Goal: Task Accomplishment & Management: Use online tool/utility

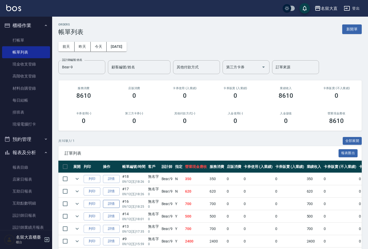
scroll to position [58, 0]
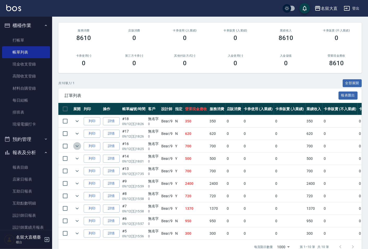
click at [74, 145] on icon "expand row" at bounding box center [77, 146] width 6 height 6
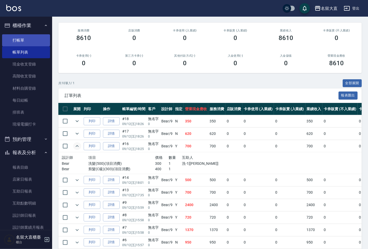
click at [24, 41] on link "打帳單" at bounding box center [26, 40] width 48 height 12
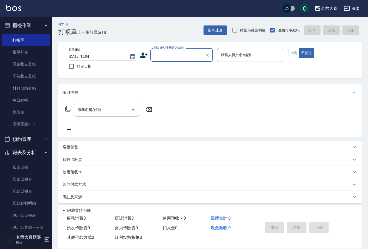
click at [178, 55] on input "顧客姓名/手機號碼/編號" at bounding box center [178, 55] width 50 height 9
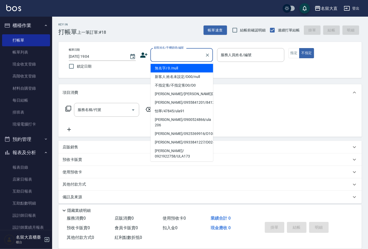
click at [173, 67] on li "無名字/ 0 /null" at bounding box center [182, 68] width 62 height 9
type input "無名字/ 0 /null"
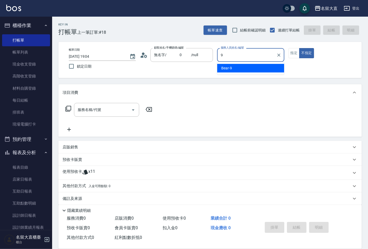
type input "Bear-9"
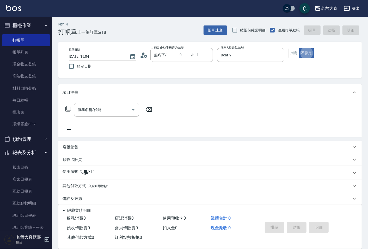
type button "false"
click at [295, 51] on button "指定" at bounding box center [293, 53] width 11 height 10
click at [67, 109] on icon at bounding box center [68, 109] width 6 height 6
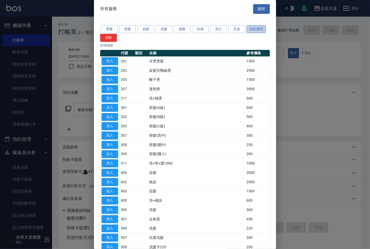
click at [252, 27] on button "頭皮護理" at bounding box center [256, 29] width 19 height 8
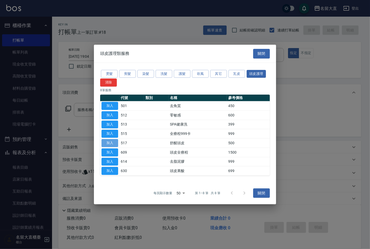
click at [111, 142] on button "加入" at bounding box center [110, 143] width 17 height 8
type input "舒醒頭皮(517)"
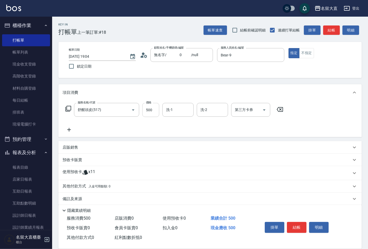
click at [152, 111] on input "500" at bounding box center [150, 110] width 17 height 14
type input "600"
click at [166, 114] on input "洗-1" at bounding box center [178, 109] width 27 height 9
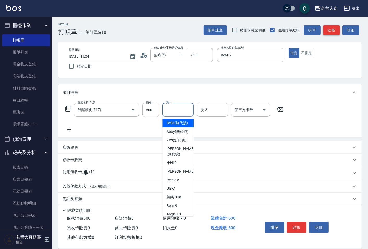
click at [331, 30] on button "結帳" at bounding box center [331, 31] width 17 height 10
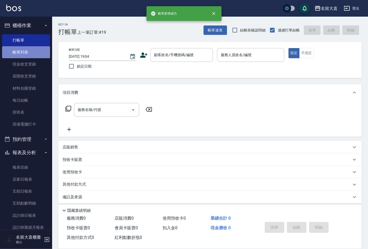
click at [29, 53] on link "帳單列表" at bounding box center [26, 52] width 48 height 12
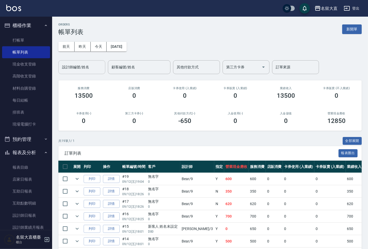
click at [63, 68] on input "設計師編號/姓名" at bounding box center [82, 67] width 42 height 9
type input "Bear-9"
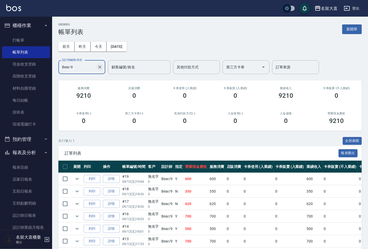
click at [101, 67] on icon "Clear" at bounding box center [99, 67] width 5 height 5
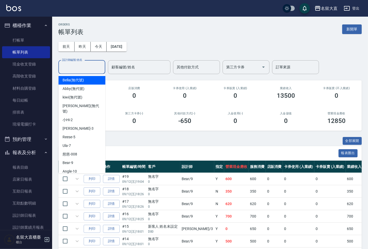
click at [83, 70] on input "設計師編號/姓名" at bounding box center [82, 67] width 42 height 9
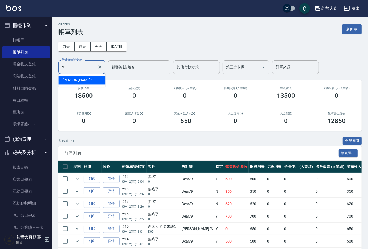
type input "[PERSON_NAME]3"
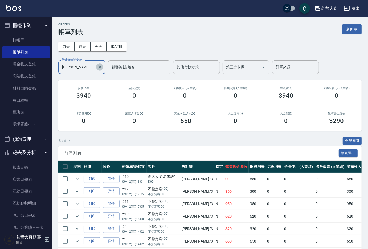
drag, startPoint x: 101, startPoint y: 68, endPoint x: 97, endPoint y: 72, distance: 4.8
click at [101, 70] on button "Clear" at bounding box center [99, 67] width 7 height 7
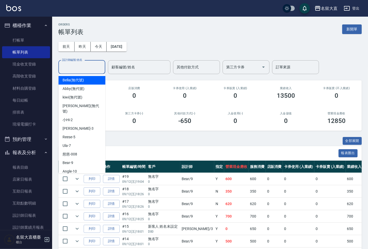
click at [89, 67] on input "設計師編號/姓名" at bounding box center [82, 67] width 42 height 9
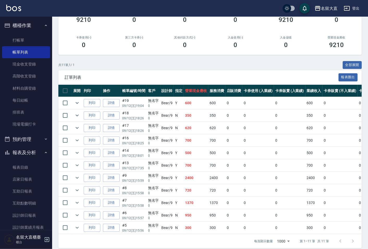
scroll to position [86, 0]
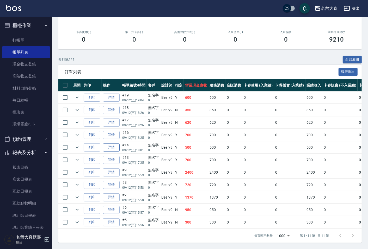
type input "Bear-9"
click at [118, 144] on link "詳情" at bounding box center [111, 148] width 17 height 8
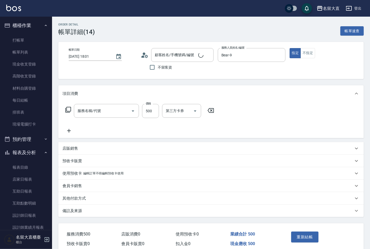
type input "[DATE] 18:01"
type input "Bear-9"
type input "剪髮(C級)(303)"
type input "無名字/ 0 /null"
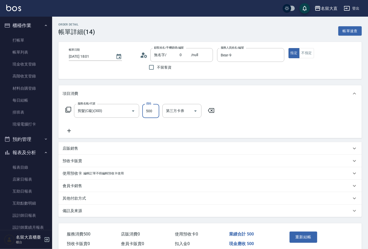
click at [150, 112] on input "500" at bounding box center [150, 111] width 17 height 14
type input "400"
click at [298, 236] on button "重新結帳" at bounding box center [303, 237] width 28 height 11
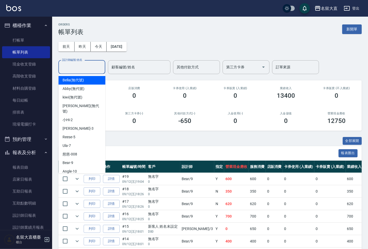
click at [79, 64] on input "設計師編號/姓名" at bounding box center [82, 67] width 42 height 9
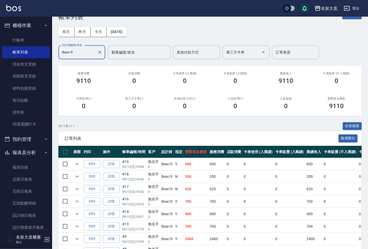
scroll to position [29, 0]
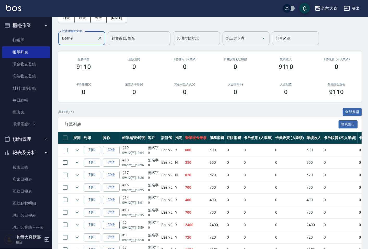
type input "Bear-9"
click at [110, 224] on link "詳情" at bounding box center [111, 225] width 17 height 8
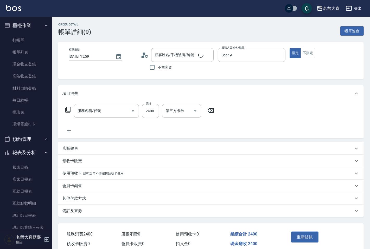
type input "[DATE] 15:59"
type input "Bear-9"
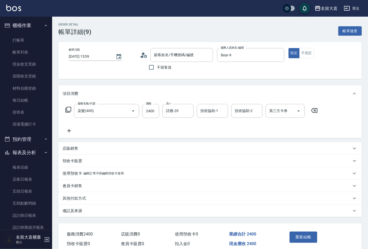
type input "染髮(400)"
type input "無名字/ 0 /null"
click at [152, 110] on input "2400" at bounding box center [150, 111] width 17 height 14
type input "2500"
click at [298, 239] on button "重新結帳" at bounding box center [303, 237] width 28 height 11
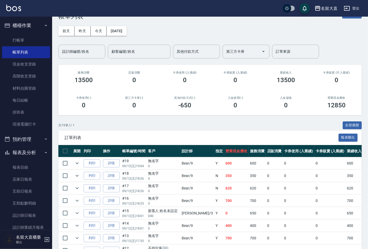
scroll to position [29, 0]
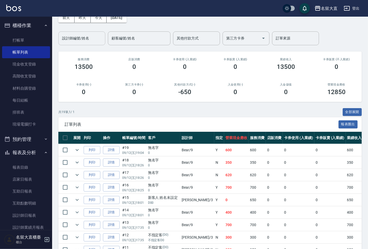
click at [71, 40] on input "設計師編號/姓名" at bounding box center [82, 38] width 42 height 9
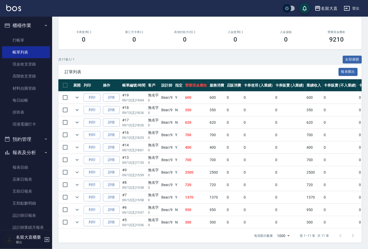
scroll to position [86, 0]
type input "Bear-9"
click at [77, 182] on icon "expand row" at bounding box center [77, 185] width 6 height 6
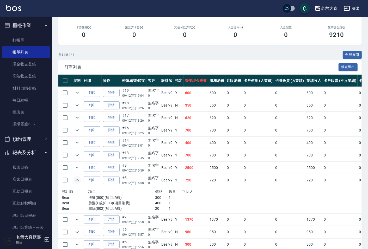
click at [77, 180] on icon "expand row" at bounding box center [77, 180] width 3 height 2
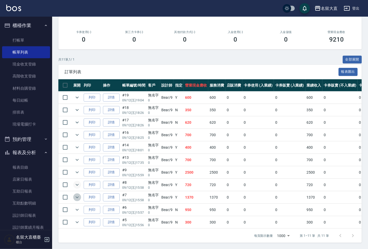
click at [75, 195] on icon "expand row" at bounding box center [77, 198] width 6 height 6
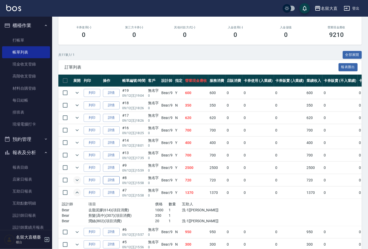
scroll to position [113, 0]
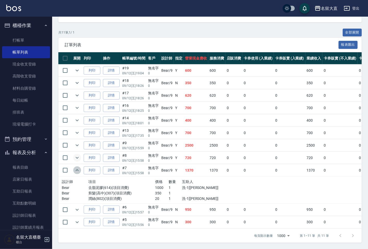
click at [76, 167] on icon "expand row" at bounding box center [77, 170] width 6 height 6
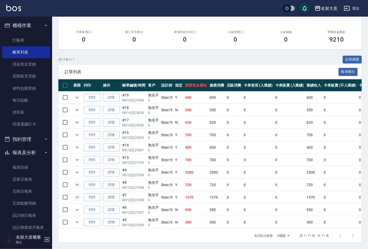
scroll to position [86, 0]
click at [78, 107] on icon "expand row" at bounding box center [77, 110] width 6 height 6
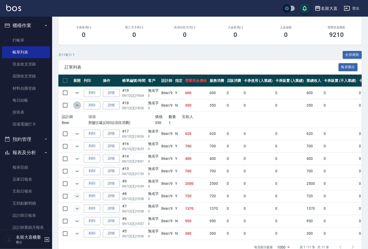
click at [76, 105] on icon "expand row" at bounding box center [77, 105] width 6 height 6
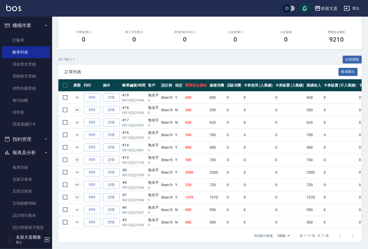
click at [80, 157] on td at bounding box center [77, 160] width 10 height 12
click at [77, 157] on icon "expand row" at bounding box center [77, 160] width 6 height 6
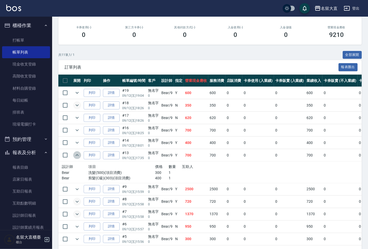
click at [77, 153] on icon "expand row" at bounding box center [77, 155] width 6 height 6
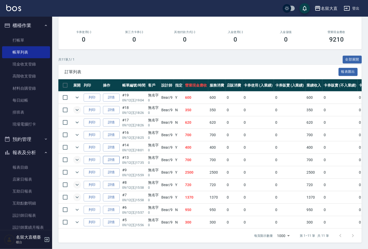
click at [108, 156] on link "詳情" at bounding box center [111, 160] width 17 height 8
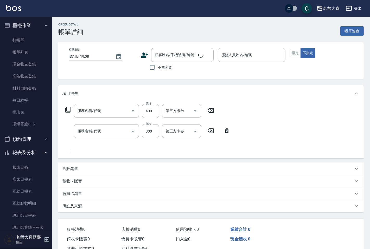
type input "[DATE] 17:35"
type input "Bear-9"
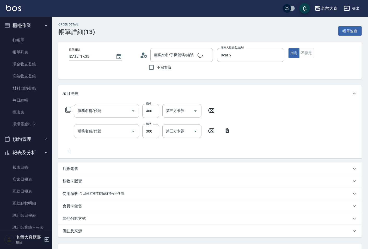
type input "無名字/ 0 /null"
type input "剪髮(C級)(303)"
type input "洗髮(500)"
click at [66, 109] on icon at bounding box center [68, 110] width 6 height 6
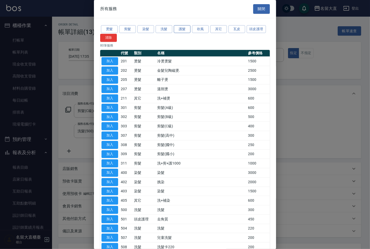
click at [180, 28] on button "護髮" at bounding box center [182, 29] width 17 height 8
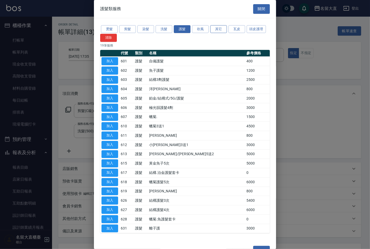
click at [217, 27] on button "其它" at bounding box center [218, 29] width 17 height 8
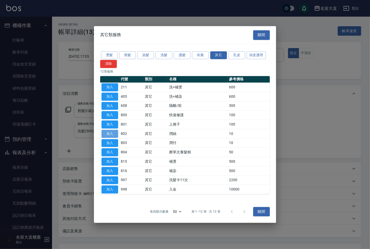
click at [109, 133] on button "加入" at bounding box center [110, 134] width 17 height 8
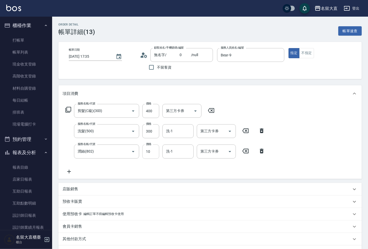
click at [147, 152] on input "10" at bounding box center [150, 152] width 17 height 14
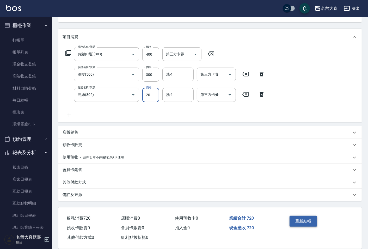
scroll to position [64, 0]
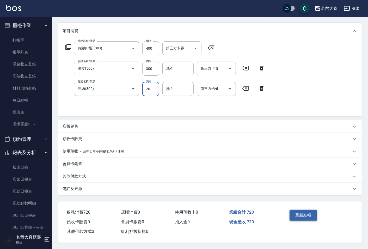
type input "20"
click at [297, 212] on button "重新結帳" at bounding box center [303, 215] width 28 height 11
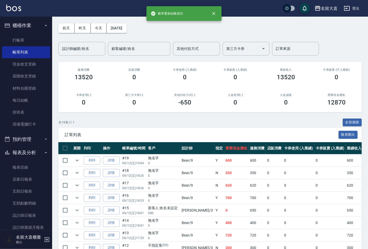
scroll to position [29, 0]
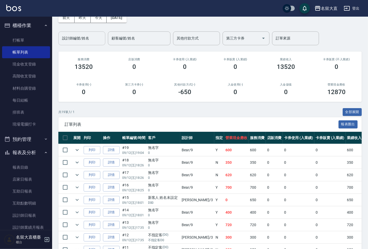
click at [76, 39] on input "設計師編號/姓名" at bounding box center [82, 38] width 42 height 9
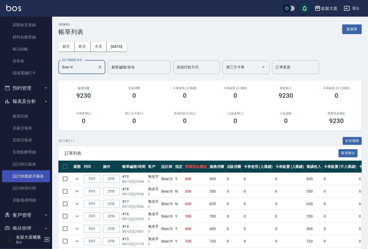
scroll to position [58, 0]
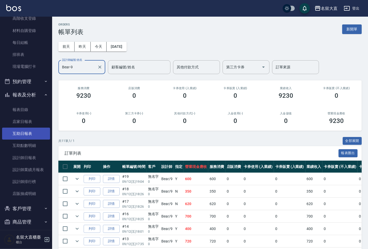
type input "Bear-9"
click at [24, 129] on link "互助日報表" at bounding box center [26, 134] width 48 height 12
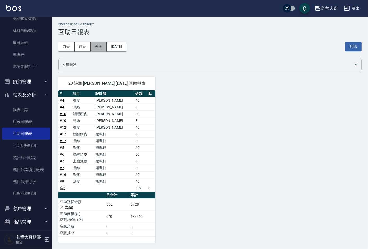
click at [95, 47] on button "今天" at bounding box center [99, 47] width 16 height 10
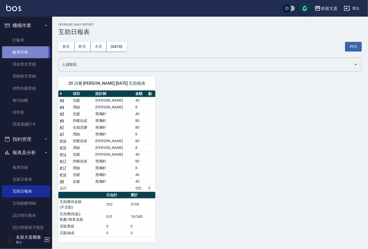
click at [20, 53] on link "帳單列表" at bounding box center [26, 52] width 48 height 12
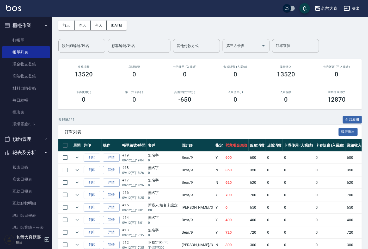
scroll to position [58, 0]
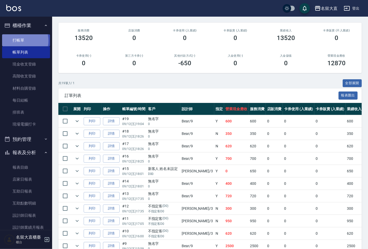
click at [18, 41] on link "打帳單" at bounding box center [26, 40] width 48 height 12
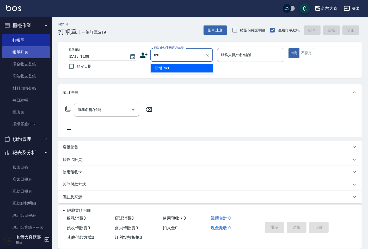
type input "m"
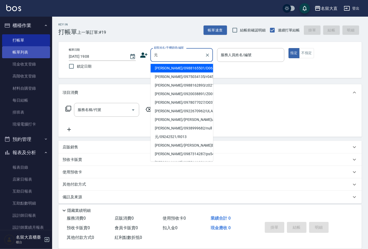
type input "[PERSON_NAME]/0988165501/D063"
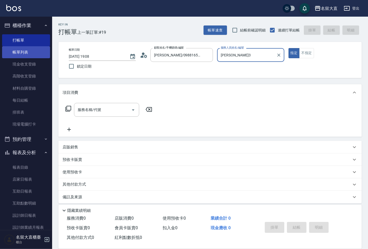
type input "[PERSON_NAME]3"
click at [288, 48] on button "指定" at bounding box center [293, 53] width 11 height 10
type button "true"
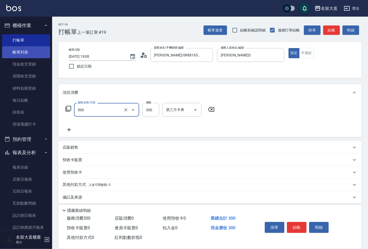
type input "洗髮(500)"
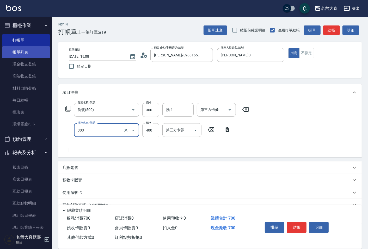
type input "剪髮(C級)(303)"
type input "350"
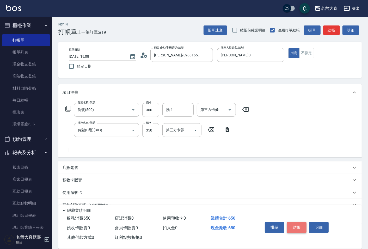
click at [292, 228] on button "結帳" at bounding box center [297, 227] width 20 height 11
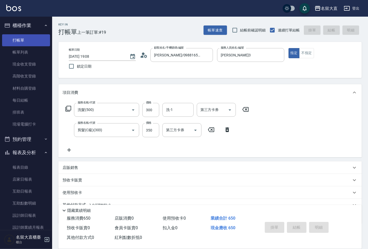
type input "[DATE] 19:20"
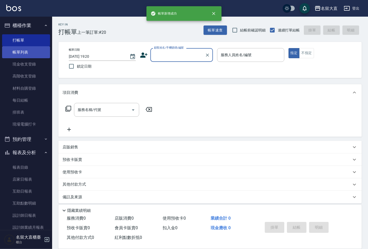
click at [19, 48] on link "帳單列表" at bounding box center [26, 52] width 48 height 12
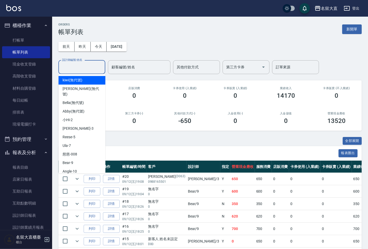
click at [80, 71] on input "設計師編號/姓名" at bounding box center [82, 67] width 42 height 9
click at [77, 124] on div "[PERSON_NAME]3" at bounding box center [81, 128] width 47 height 9
type input "[PERSON_NAME]3"
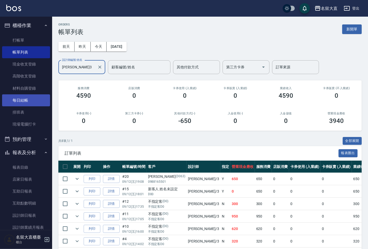
scroll to position [62, 0]
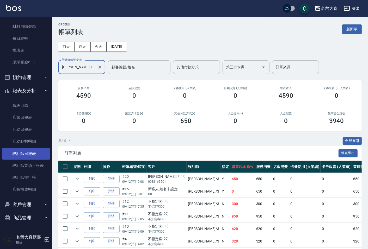
click at [25, 159] on link "設計師日報表" at bounding box center [26, 154] width 48 height 12
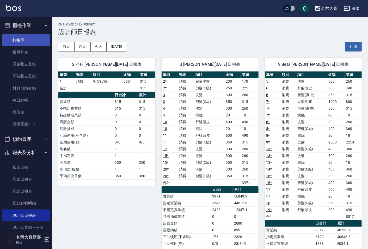
click at [22, 43] on link "打帳單" at bounding box center [26, 40] width 48 height 12
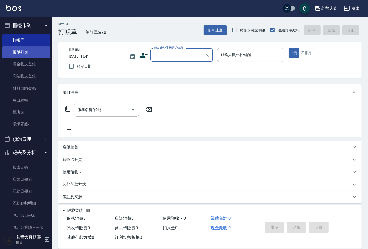
click at [24, 49] on link "帳單列表" at bounding box center [26, 52] width 48 height 12
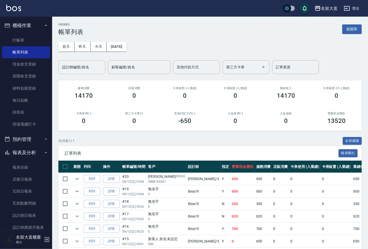
click at [74, 71] on input "設計師編號/姓名" at bounding box center [82, 67] width 42 height 9
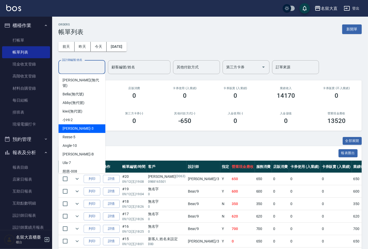
click at [83, 124] on div "[PERSON_NAME]3" at bounding box center [81, 128] width 47 height 9
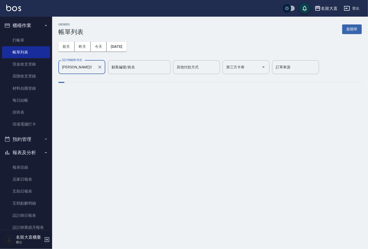
type input "[PERSON_NAME]3"
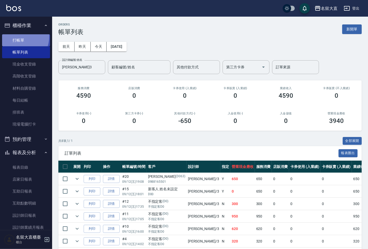
click at [14, 36] on link "打帳單" at bounding box center [26, 40] width 48 height 12
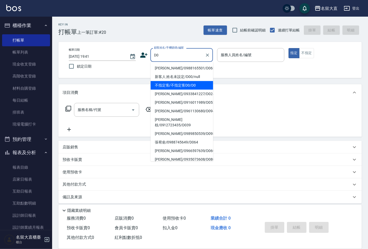
type input "[PERSON_NAME]/0988165501/D063"
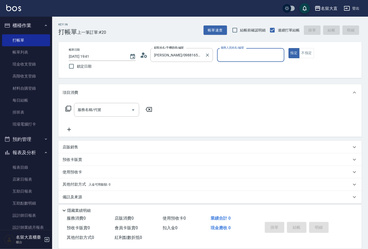
type input "[PERSON_NAME]3"
click at [288, 48] on button "指定" at bounding box center [293, 53] width 11 height 10
type button "true"
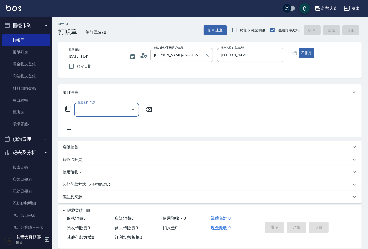
click at [180, 54] on input "[PERSON_NAME]/0988165501/D063" at bounding box center [178, 55] width 50 height 9
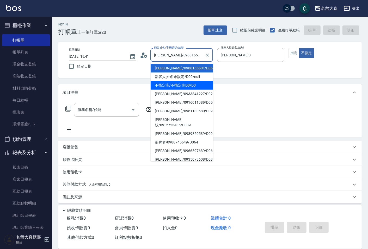
click at [174, 83] on li "不指定客/不指定客D0/D0" at bounding box center [182, 85] width 62 height 9
type input "不指定客/不指定客D0/D0"
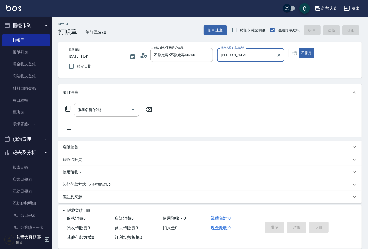
click at [299, 48] on button "不指定" at bounding box center [306, 53] width 15 height 10
type button "false"
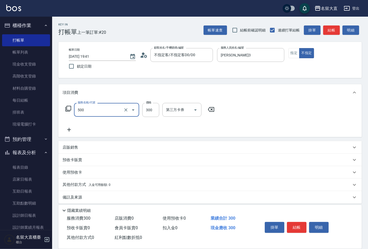
type input "洗髮(500)"
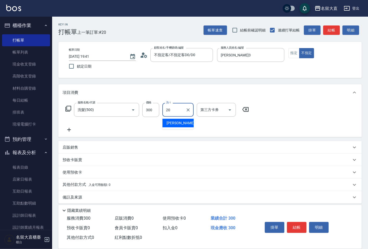
type input "詩雅-20"
click at [301, 225] on button "結帳" at bounding box center [297, 227] width 20 height 11
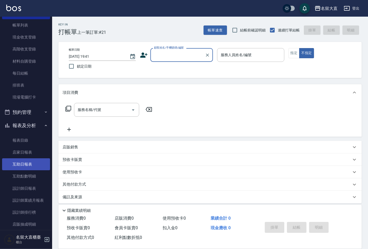
scroll to position [58, 0]
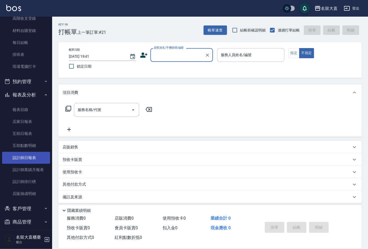
click at [21, 155] on link "設計師日報表" at bounding box center [26, 158] width 48 height 12
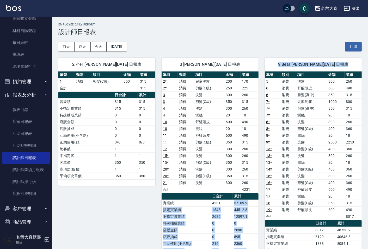
drag, startPoint x: 235, startPoint y: 205, endPoint x: 262, endPoint y: 207, distance: 27.4
click at [262, 207] on div "2 小Hi [PERSON_NAME][DATE] 日報表 單號 類別 項目 金額 業績 1 消費 剪髮(C級) 350 315 合計 315 日合計 累計 …" at bounding box center [206, 190] width 309 height 277
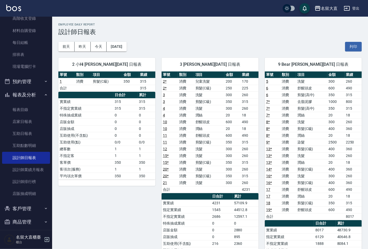
click at [90, 210] on div "2 小Hi [PERSON_NAME][DATE] 日報表 單號 類別 項目 金額 業績 1 消費 剪髮(C級) 350 315 合計 315 日合計 累計 …" at bounding box center [103, 190] width 103 height 277
click at [15, 183] on link "設計師排行榜" at bounding box center [26, 182] width 48 height 12
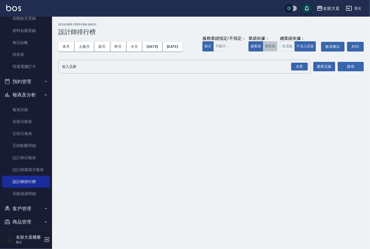
click at [273, 47] on button "實業績" at bounding box center [270, 46] width 15 height 10
click at [302, 64] on div "全選" at bounding box center [299, 67] width 17 height 8
click at [350, 68] on button "搜尋" at bounding box center [351, 67] width 26 height 10
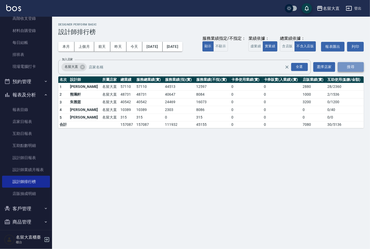
click at [350, 67] on button "搜尋" at bounding box center [351, 67] width 26 height 10
click at [22, 64] on link "現場電腦打卡" at bounding box center [26, 67] width 48 height 12
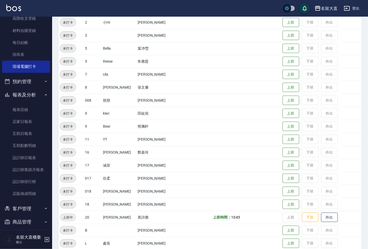
scroll to position [58, 0]
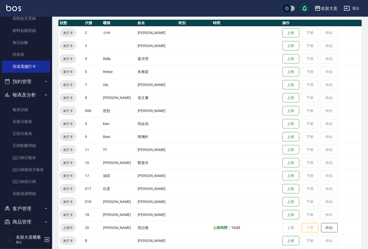
click at [177, 71] on td at bounding box center [194, 71] width 35 height 13
click at [304, 229] on button "下班" at bounding box center [310, 228] width 17 height 9
